Goal: Find specific page/section: Find specific page/section

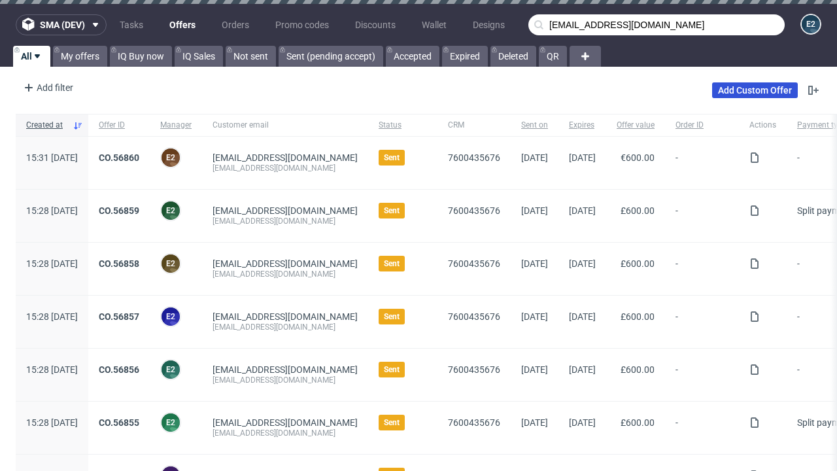
type input "[EMAIL_ADDRESS][DOMAIN_NAME]"
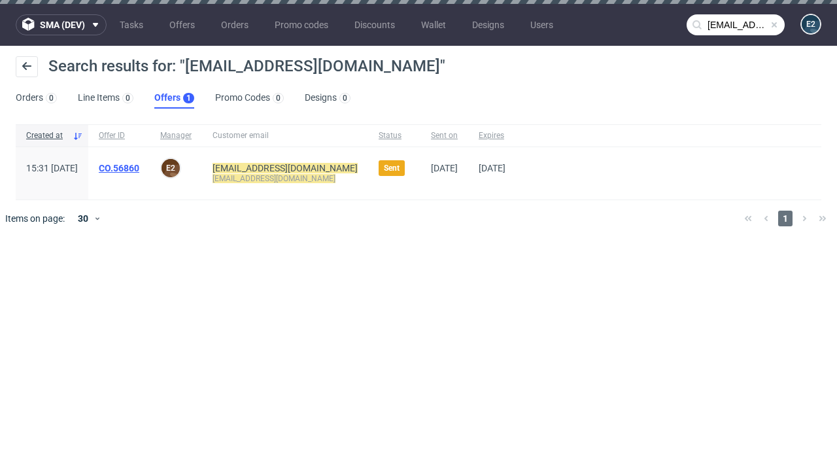
click at [174, 98] on link "Offers 1" at bounding box center [174, 98] width 40 height 21
click at [139, 168] on link "CO.56860" at bounding box center [119, 168] width 41 height 10
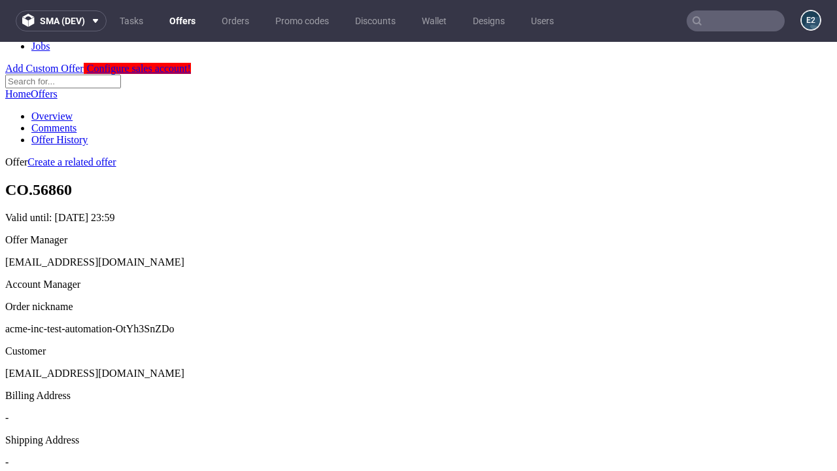
scroll to position [129, 0]
